Goal: Transaction & Acquisition: Purchase product/service

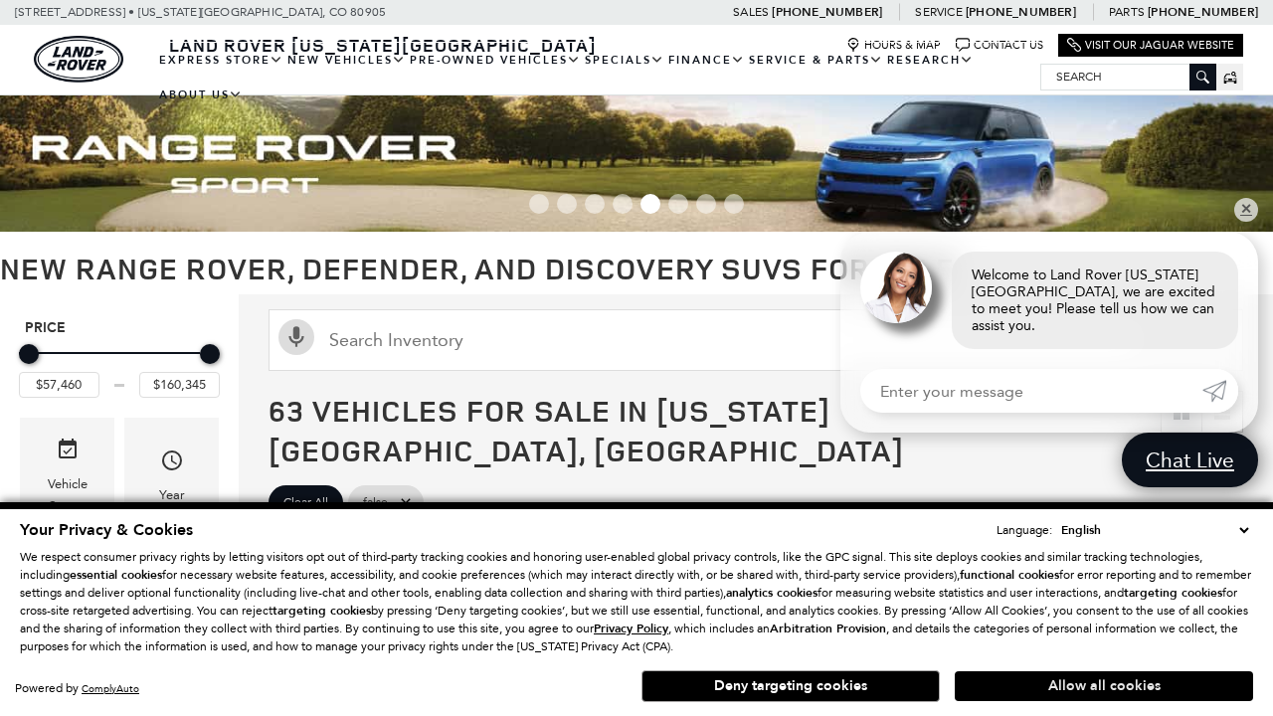
click at [1104, 686] on button "Allow all cookies" at bounding box center [1103, 686] width 298 height 30
